Goal: Check status

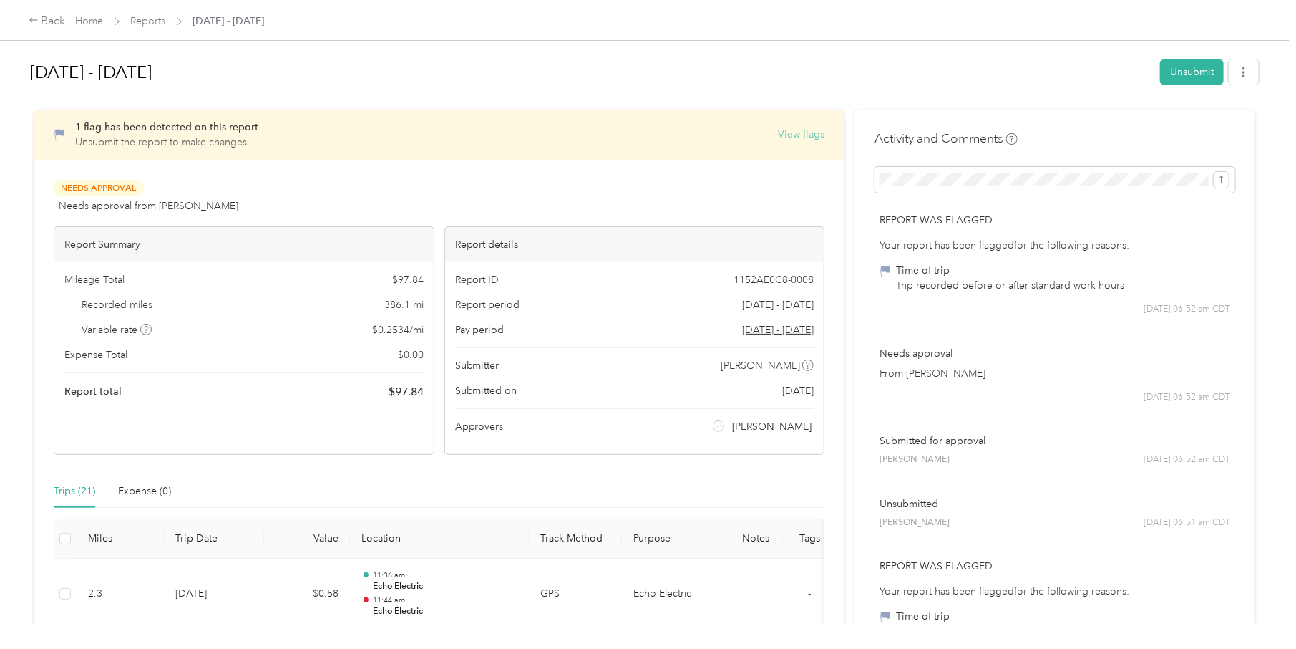
click at [810, 127] on button "View flags" at bounding box center [801, 134] width 47 height 15
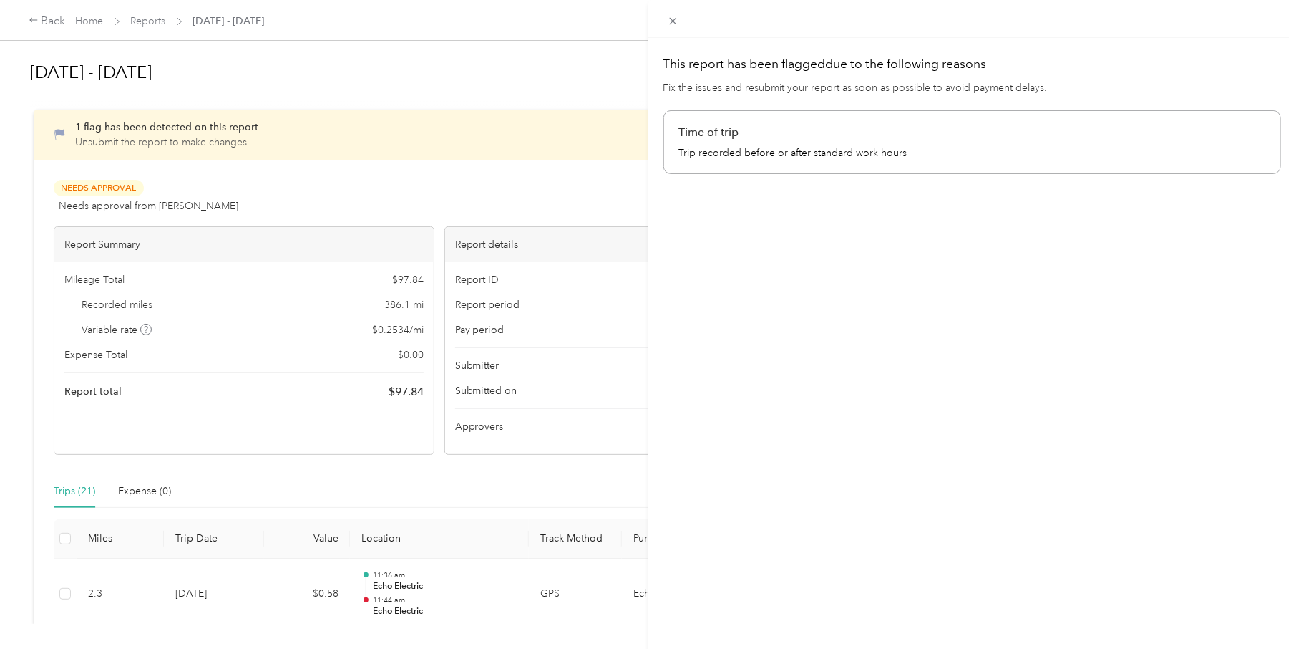
click at [694, 137] on p "Time of trip" at bounding box center [972, 132] width 587 height 17
click at [693, 140] on p "Time of trip" at bounding box center [972, 132] width 587 height 17
click at [520, 191] on div "This report has been flagged due to the following reasons Fix the issues and re…" at bounding box center [648, 324] width 1296 height 649
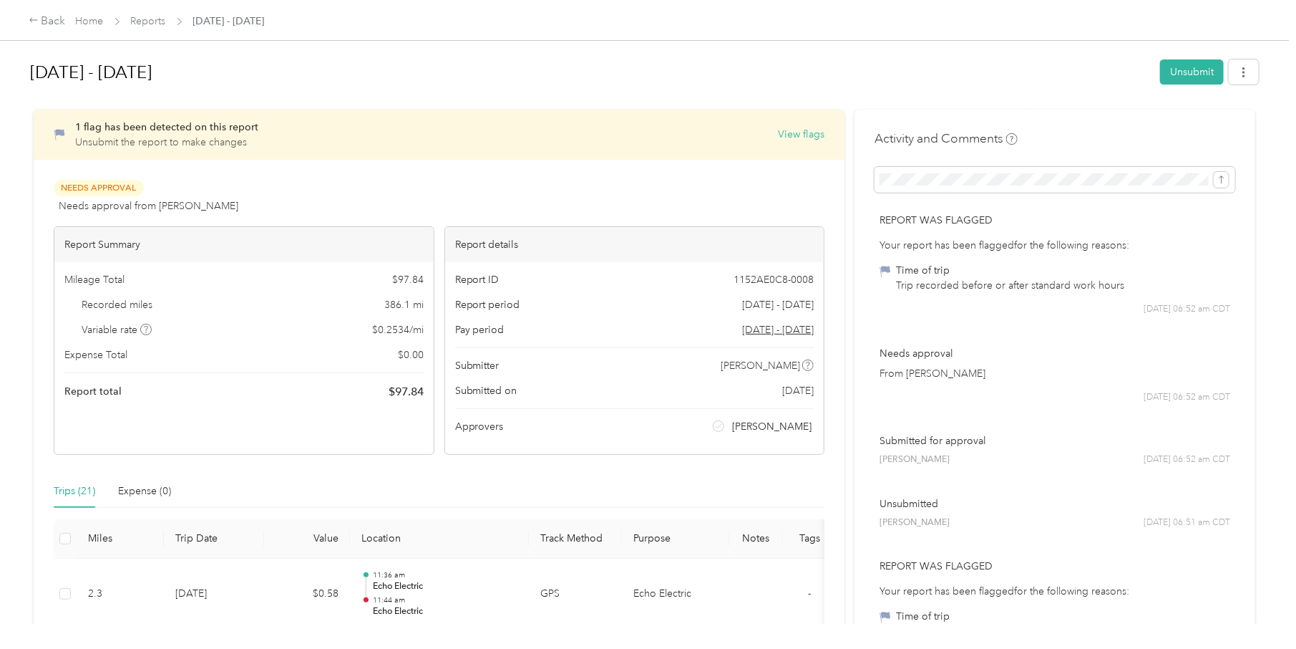
click at [1043, 552] on div "Report was flagged Your report has been flagged for the following reasons: Time…" at bounding box center [1055, 609] width 361 height 123
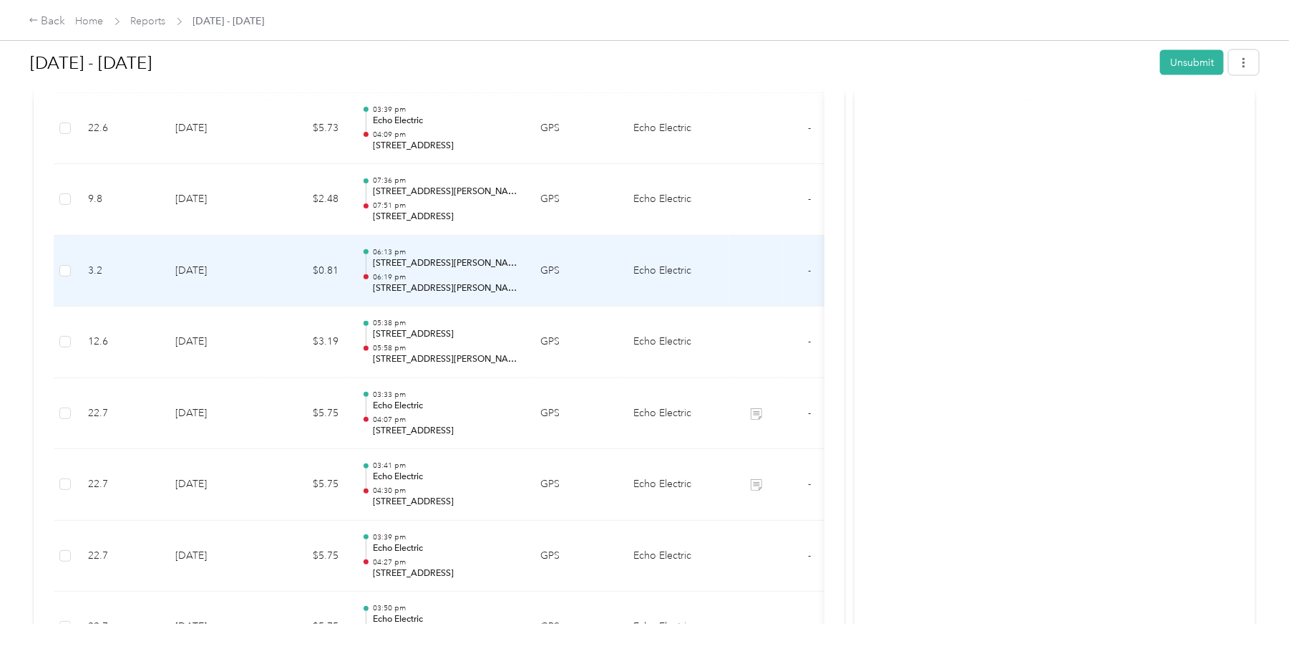
scroll to position [1317, 0]
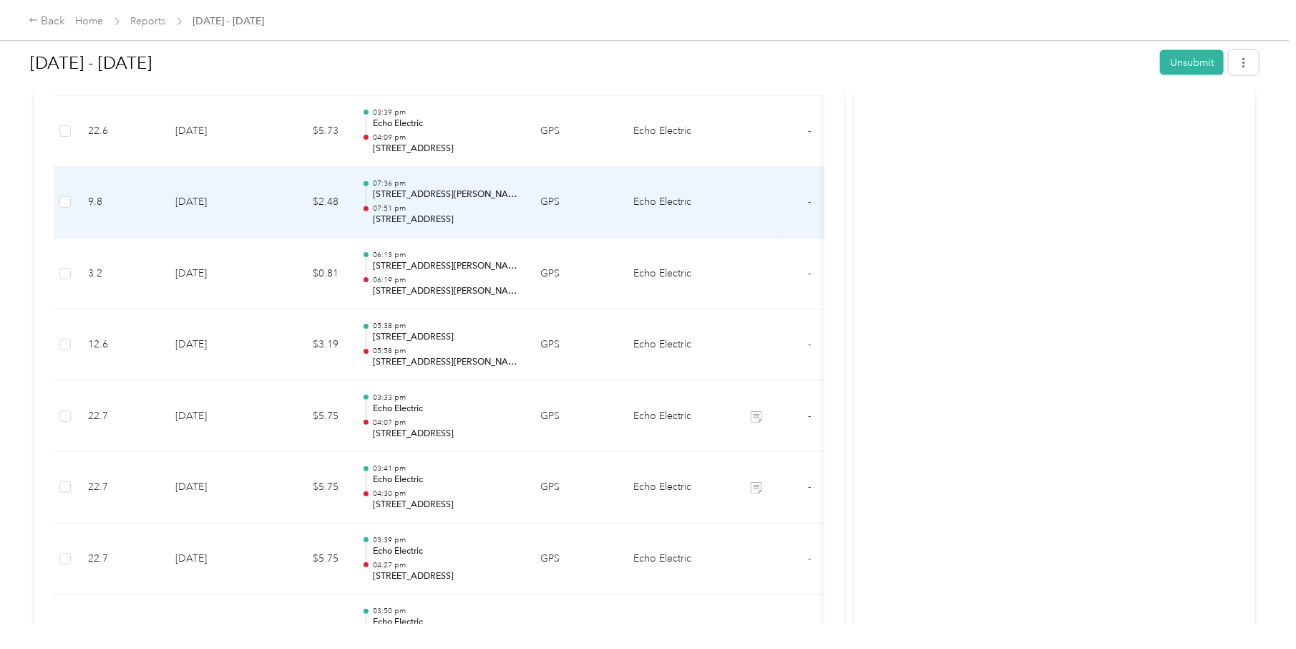
click at [626, 215] on td "Echo Electric" at bounding box center [675, 203] width 107 height 72
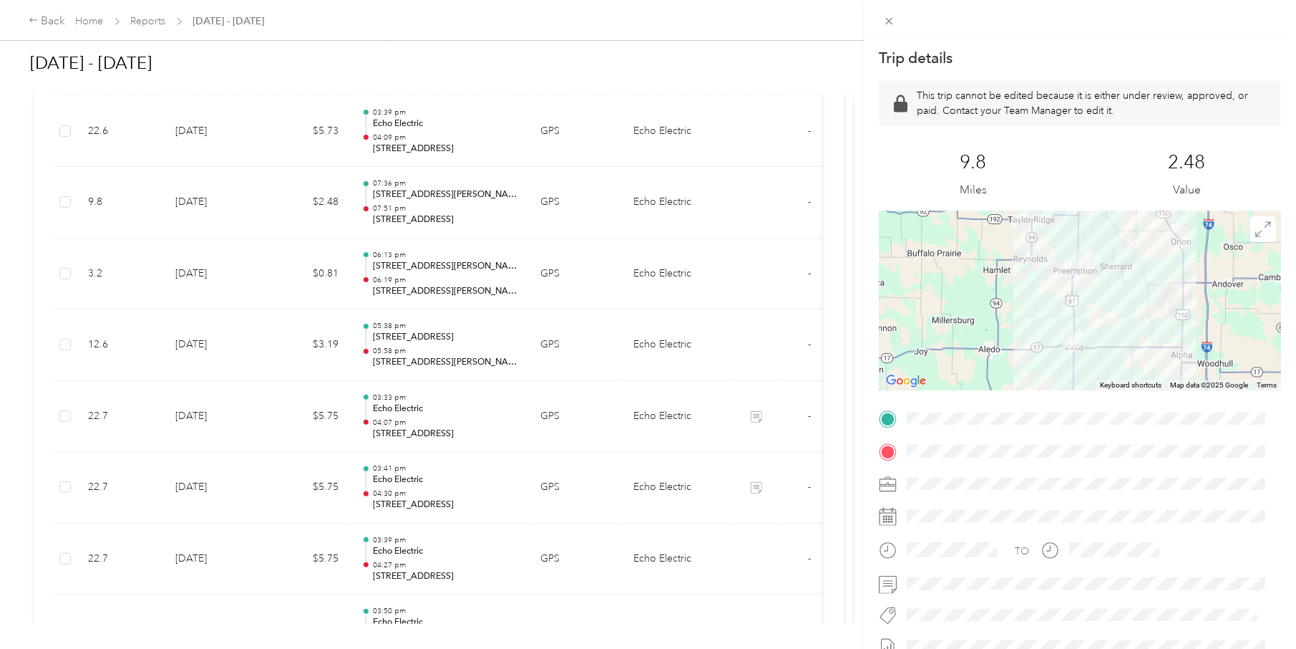
click at [626, 215] on div "Trip details This trip cannot be edited because it is either under review, appr…" at bounding box center [648, 324] width 1296 height 649
